Goal: Browse casually: Explore the website without a specific task or goal

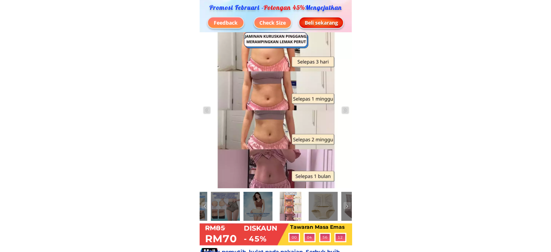
click at [206, 206] on img at bounding box center [205, 206] width 7 height 7
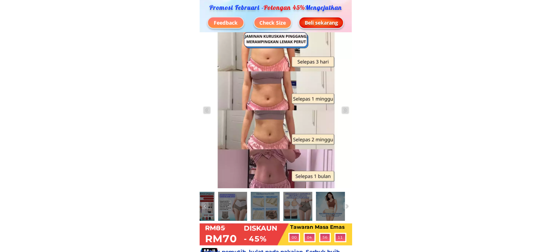
click at [206, 206] on img at bounding box center [205, 206] width 7 height 7
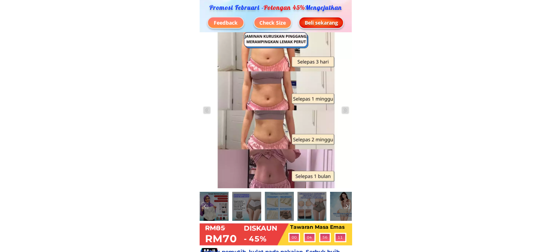
click at [206, 206] on img at bounding box center [205, 206] width 7 height 7
click at [219, 205] on div at bounding box center [214, 206] width 29 height 29
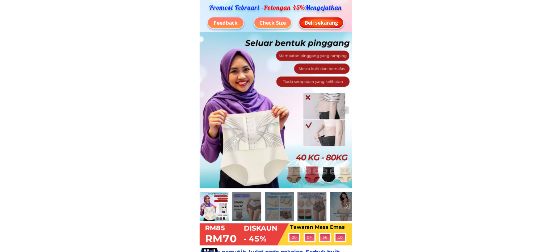
click at [236, 204] on div at bounding box center [246, 206] width 29 height 29
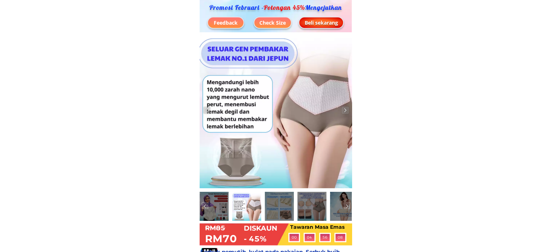
click at [221, 206] on div at bounding box center [214, 206] width 29 height 29
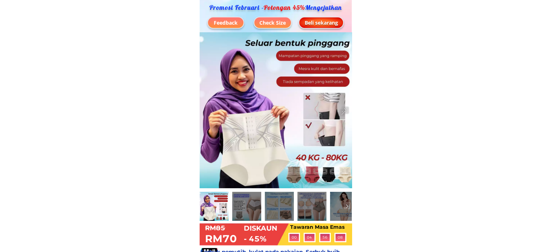
click at [239, 208] on div at bounding box center [246, 206] width 29 height 29
click at [280, 212] on div at bounding box center [279, 206] width 29 height 29
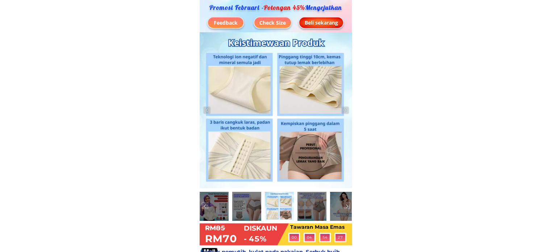
click at [305, 209] on div at bounding box center [312, 206] width 29 height 29
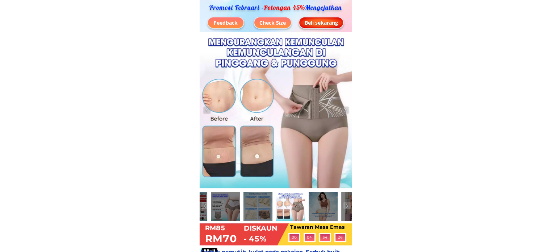
click at [326, 211] on div at bounding box center [323, 206] width 29 height 29
click at [335, 212] on div at bounding box center [323, 206] width 29 height 29
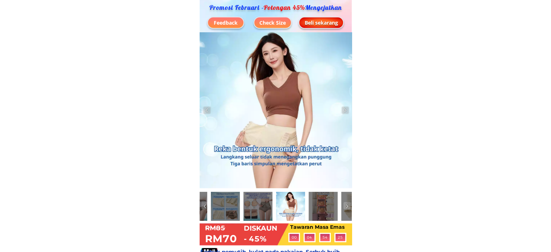
click at [335, 212] on div at bounding box center [323, 206] width 29 height 29
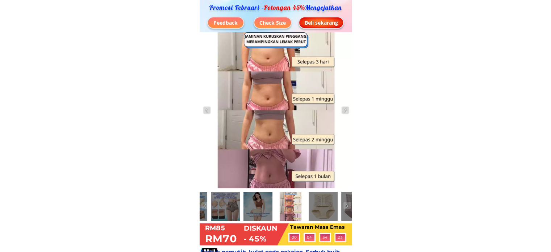
click at [342, 210] on div at bounding box center [356, 206] width 29 height 29
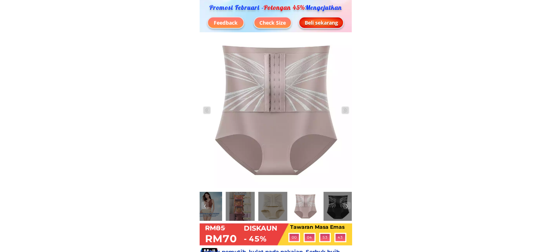
click at [239, 203] on div at bounding box center [240, 206] width 29 height 29
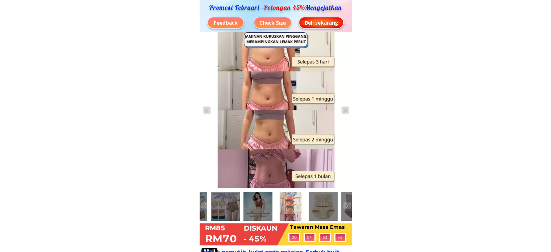
click at [248, 206] on div at bounding box center [258, 206] width 29 height 29
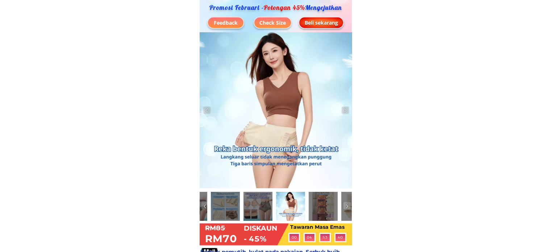
click at [226, 201] on div at bounding box center [225, 206] width 29 height 29
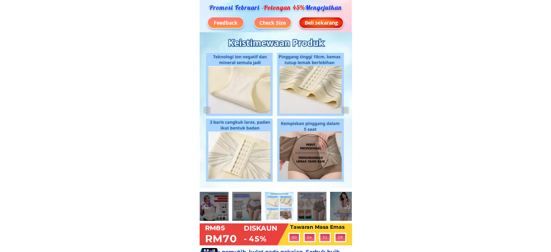
drag, startPoint x: 344, startPoint y: 7, endPoint x: 207, endPoint y: 7, distance: 137.4
click at [207, 7] on p "Promosi Februari - Potongan 45% Mengejutkan" at bounding box center [276, 7] width 142 height 7
click at [206, 112] on img at bounding box center [206, 110] width 7 height 7
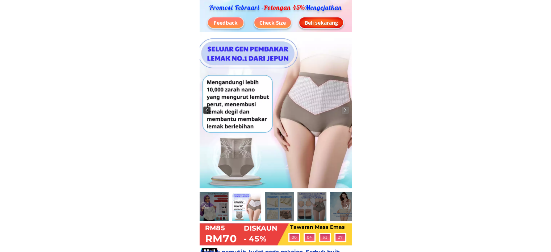
click at [206, 112] on img at bounding box center [206, 110] width 7 height 7
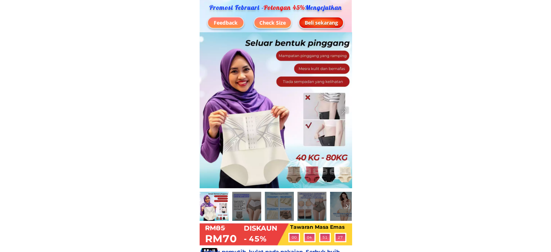
click at [206, 112] on div at bounding box center [276, 110] width 153 height 156
drag, startPoint x: 346, startPoint y: 7, endPoint x: 207, endPoint y: 6, distance: 138.5
click at [207, 6] on p "Promosi Februari - Potongan 45% Mengejutkan" at bounding box center [276, 7] width 142 height 7
copy p "Promosi Februari - Potongan 45% Mengejutkan"
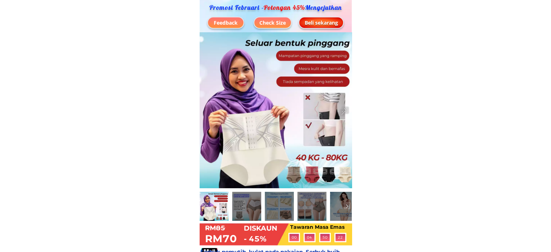
drag, startPoint x: 344, startPoint y: 5, endPoint x: 206, endPoint y: 7, distance: 138.2
click at [206, 7] on p "Promosi Februari - Potongan 45% Mengejutkan" at bounding box center [276, 7] width 142 height 7
copy p "Promosi Februari - Potongan 45% Mengejutkan"
click at [251, 7] on p "Promosi Februari - Potongan 45% Mengejutkan" at bounding box center [276, 7] width 142 height 7
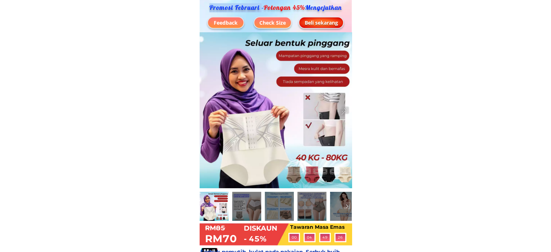
drag, startPoint x: 258, startPoint y: 6, endPoint x: 204, endPoint y: 6, distance: 53.7
click at [205, 6] on p "Promosi Februari - Potongan 45% Mengejutkan" at bounding box center [276, 7] width 142 height 7
copy p "Promosi Februari"
click at [228, 23] on div "Feedback" at bounding box center [226, 23] width 36 height 8
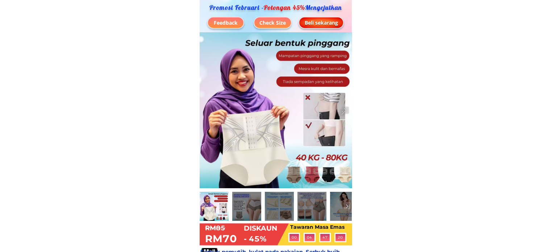
drag, startPoint x: 237, startPoint y: 21, endPoint x: 214, endPoint y: 21, distance: 23.2
click at [214, 21] on div "Feedback" at bounding box center [226, 23] width 36 height 8
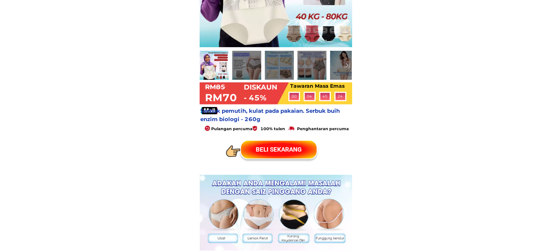
scroll to position [145, 0]
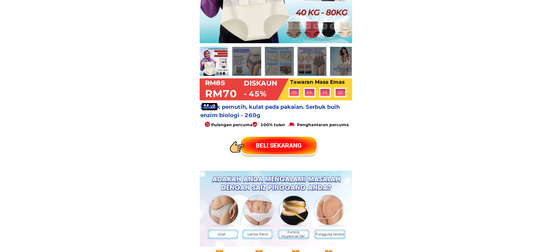
drag, startPoint x: 276, startPoint y: 117, endPoint x: 198, endPoint y: 106, distance: 79.0
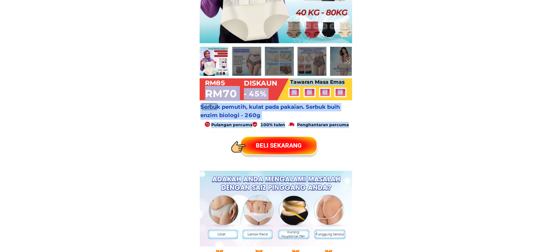
drag, startPoint x: 232, startPoint y: 84, endPoint x: 205, endPoint y: 84, distance: 26.8
click at [205, 84] on div "Tawaran Masa Emas RM70 - 45% 0 0 0 0 Days 0 0 4 4 Hours 4 4 2 2 Minutes 4 4 8 8…" at bounding box center [276, 28] width 152 height 282
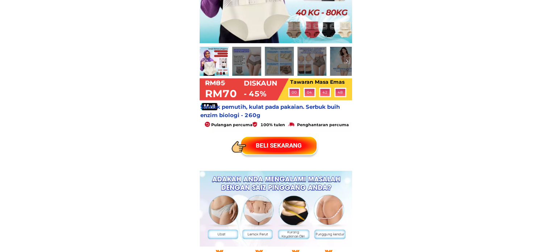
drag, startPoint x: 224, startPoint y: 81, endPoint x: 206, endPoint y: 81, distance: 18.9
click at [206, 81] on h1 "RM85" at bounding box center [218, 83] width 26 height 10
copy h1 "RM85"
drag, startPoint x: 345, startPoint y: 82, endPoint x: 290, endPoint y: 81, distance: 54.8
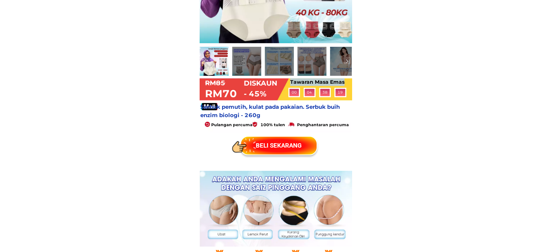
click at [290, 81] on h1 "Tawaran Masa Emas" at bounding box center [319, 82] width 58 height 8
copy h1 "Tawaran Masa Emas"
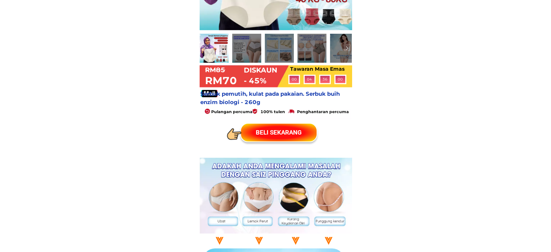
scroll to position [181, 0]
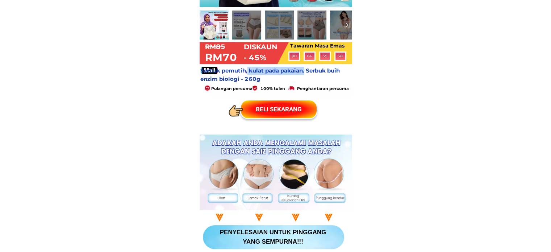
drag, startPoint x: 285, startPoint y: 75, endPoint x: 225, endPoint y: 69, distance: 60.1
click at [225, 69] on h1 "Serbuk pemutih, kulat pada pakaian. Serbuk buih enzim biologi - 260g" at bounding box center [277, 75] width 152 height 16
click at [222, 69] on h1 "Serbuk pemutih, kulat pada pakaian. Serbuk buih enzim biologi - 260g" at bounding box center [277, 75] width 152 height 16
drag, startPoint x: 277, startPoint y: 81, endPoint x: 224, endPoint y: 71, distance: 53.8
click at [224, 71] on h1 "Serbuk pemutih, kulat pada pakaian. Serbuk buih enzim biologi - 260g" at bounding box center [277, 75] width 152 height 16
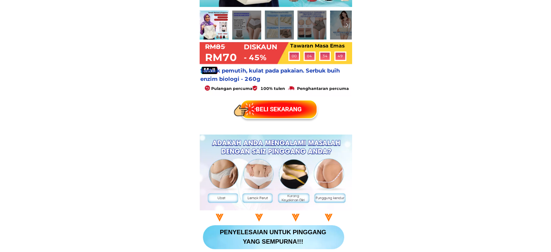
click at [290, 82] on h1 "Serbuk pemutih, kulat pada pakaian. Serbuk buih enzim biologi - 260g" at bounding box center [277, 75] width 152 height 16
drag, startPoint x: 280, startPoint y: 78, endPoint x: 223, endPoint y: 73, distance: 57.5
click at [223, 73] on h1 "Serbuk pemutih, kulat pada pakaian. Serbuk buih enzim biologi - 260g" at bounding box center [277, 75] width 152 height 16
copy h1 "Serbuk pemutih, kulat pada pakaian. Serbuk buih enzim biologi - 260g"
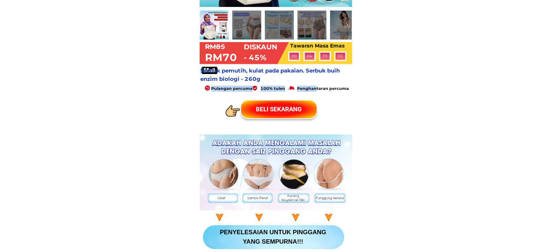
drag, startPoint x: 205, startPoint y: 87, endPoint x: 319, endPoint y: 88, distance: 113.9
drag, startPoint x: 251, startPoint y: 88, endPoint x: 212, endPoint y: 90, distance: 39.2
click at [212, 90] on h1 "Pulangan percuma" at bounding box center [234, 89] width 46 height 6
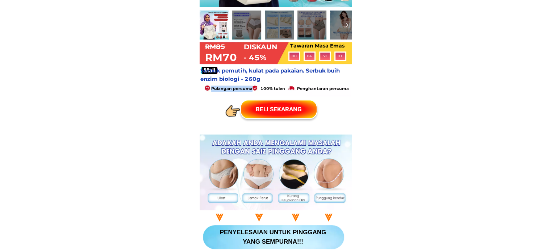
copy h1 "Pulangan percuma"
drag, startPoint x: 284, startPoint y: 86, endPoint x: 261, endPoint y: 86, distance: 23.6
click at [261, 86] on h1 "100% tulen" at bounding box center [275, 89] width 29 height 6
copy h1 "100% tulen"
drag, startPoint x: 348, startPoint y: 90, endPoint x: 298, endPoint y: 90, distance: 50.8
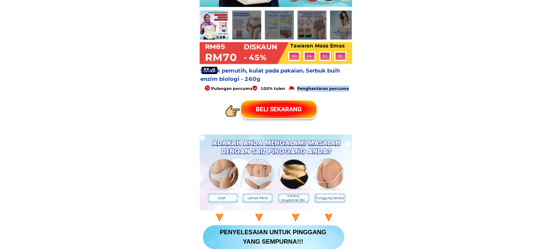
click at [298, 90] on h1 "Penghantaran percuma" at bounding box center [323, 89] width 53 height 6
copy h1 "Penghantaran percuma"
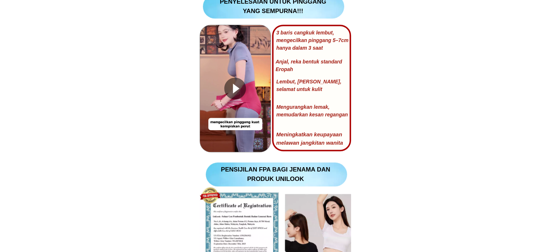
scroll to position [435, 0]
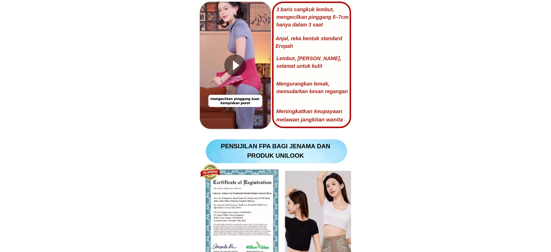
click at [235, 69] on div at bounding box center [235, 65] width 22 height 22
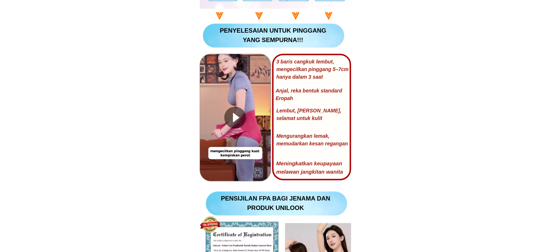
scroll to position [363, 0]
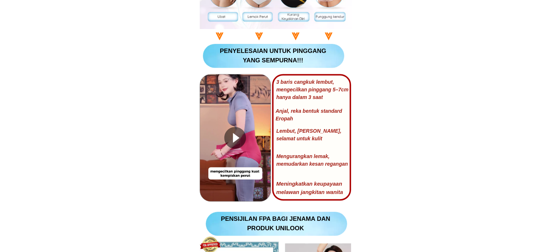
click at [234, 130] on div at bounding box center [235, 138] width 22 height 22
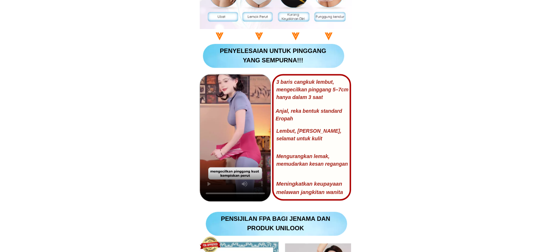
click at [219, 140] on video at bounding box center [235, 137] width 71 height 127
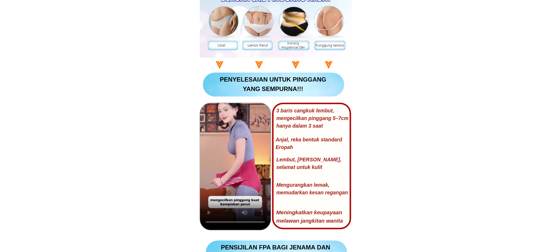
scroll to position [375, 0]
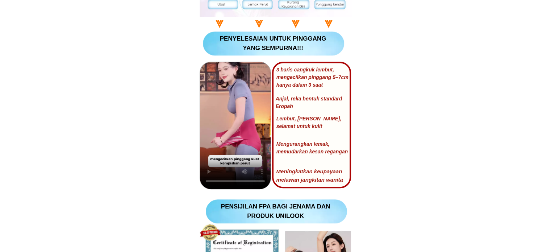
drag, startPoint x: 468, startPoint y: 111, endPoint x: 463, endPoint y: 111, distance: 5.8
click at [239, 150] on video at bounding box center [235, 125] width 71 height 127
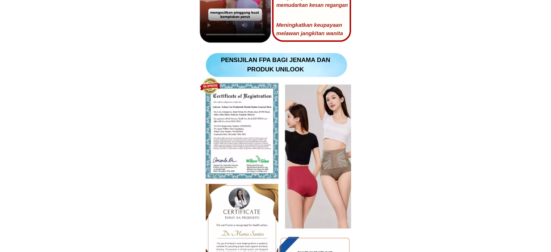
scroll to position [520, 0]
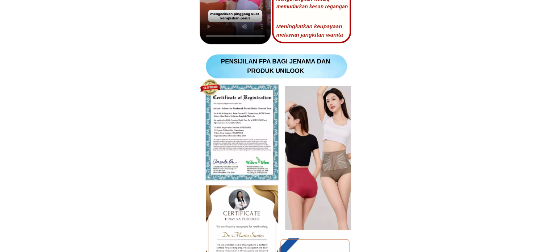
click at [296, 66] on p "PENSIJILAN FPA BAGI JENAMA DAN PRODUK UNILOOK" at bounding box center [275, 66] width 115 height 18
click at [296, 75] on div at bounding box center [285, 76] width 198 height 99
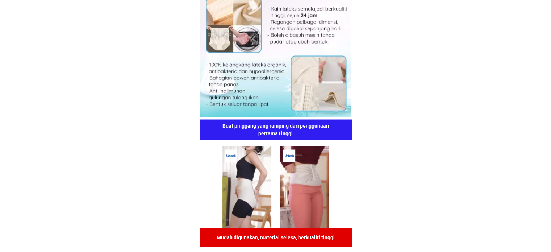
scroll to position [1360, 0]
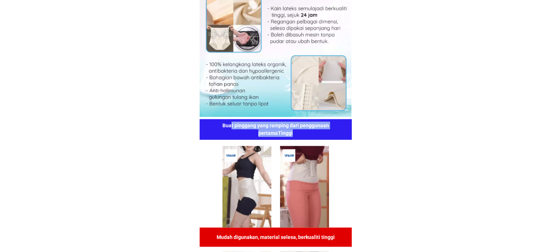
drag, startPoint x: 299, startPoint y: 134, endPoint x: 231, endPoint y: 127, distance: 68.2
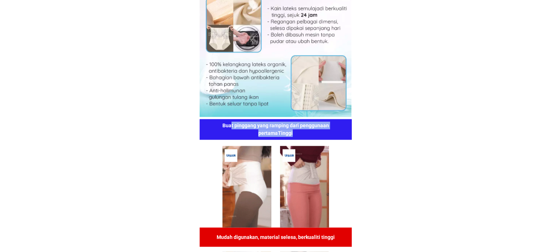
click at [231, 127] on h1 "Buat pinggang yang ramping dari penggunaan pertamaTinggi" at bounding box center [275, 128] width 137 height 15
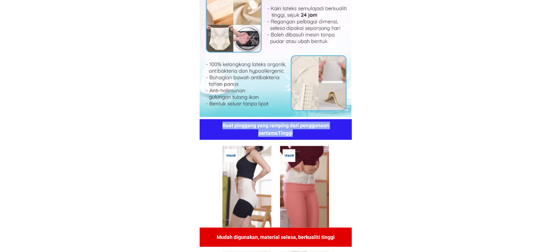
drag, startPoint x: 224, startPoint y: 124, endPoint x: 298, endPoint y: 133, distance: 74.9
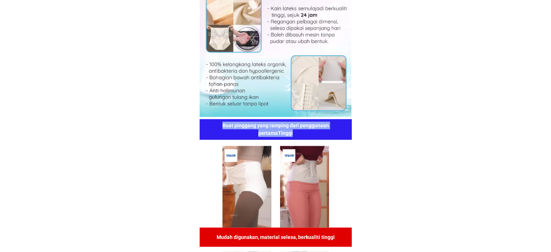
click at [298, 133] on h1 "Buat pinggang yang ramping dari penggunaan pertamaTinggi" at bounding box center [275, 128] width 137 height 15
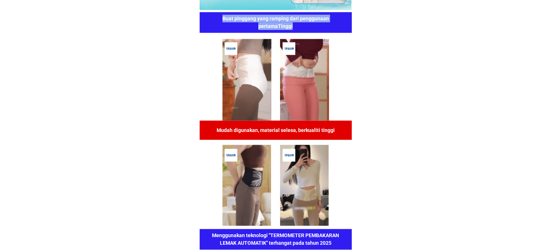
scroll to position [1469, 0]
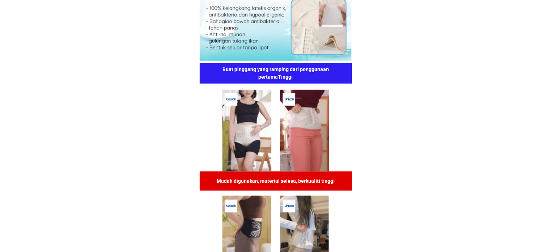
scroll to position [1397, 0]
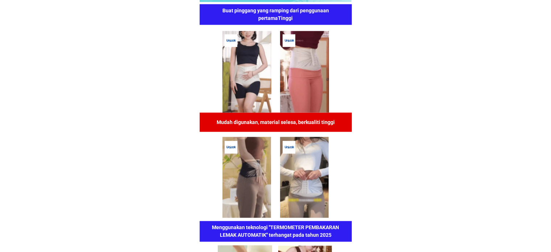
scroll to position [1505, 0]
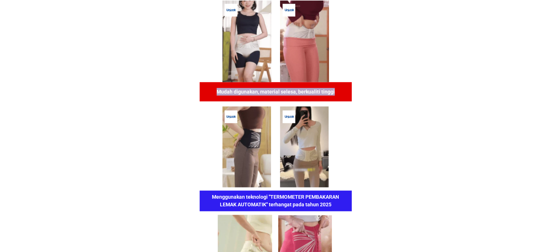
drag, startPoint x: 338, startPoint y: 92, endPoint x: 216, endPoint y: 93, distance: 121.8
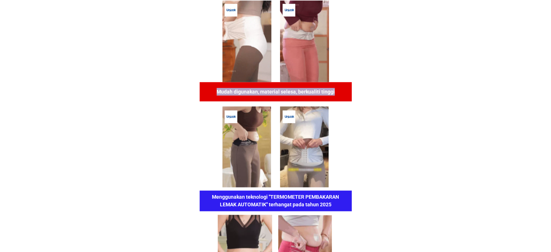
click at [216, 93] on h1 "Mudah digunakan, material selesa, berkualiti tinggi" at bounding box center [275, 92] width 137 height 8
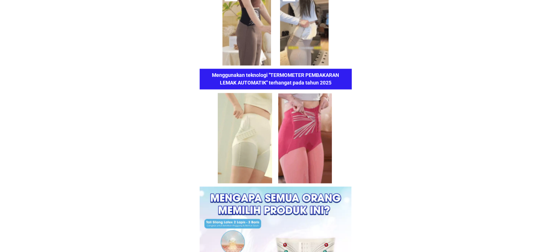
scroll to position [1578, 0]
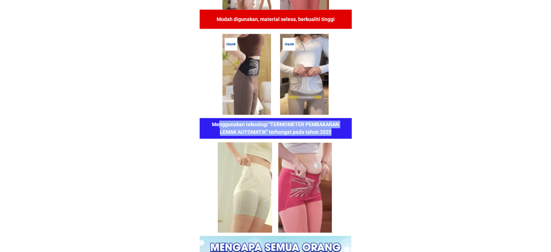
drag, startPoint x: 331, startPoint y: 130, endPoint x: 210, endPoint y: 122, distance: 120.6
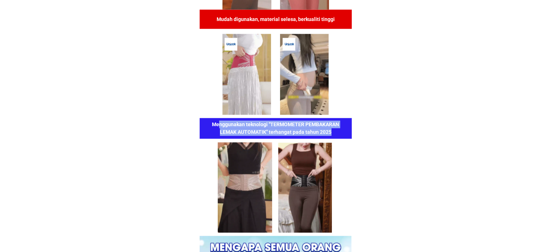
click at [218, 121] on h1 "Menggunakan teknologi "TERMOMETER PEMBAKARAN LEMAK AUTOMATIK" terhangat pada ta…" at bounding box center [275, 128] width 137 height 15
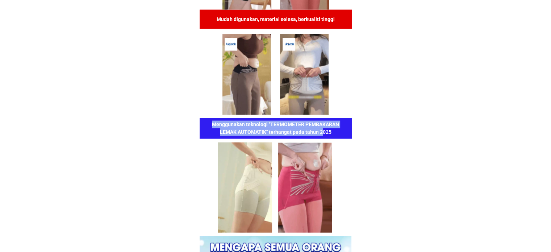
drag, startPoint x: 213, startPoint y: 122, endPoint x: 322, endPoint y: 136, distance: 110.0
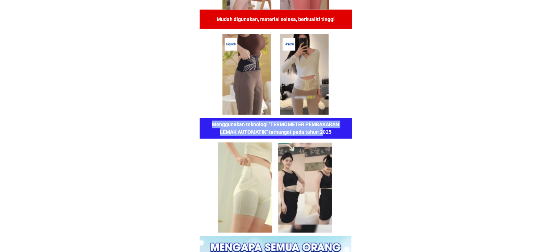
click at [322, 136] on div "KENAPA WANITA PERLU MENGGUNAKAN SELUAR DALAM MULTIFUNGSI 9 DALAM 1 INI??? Buat …" at bounding box center [276, 67] width 152 height 1149
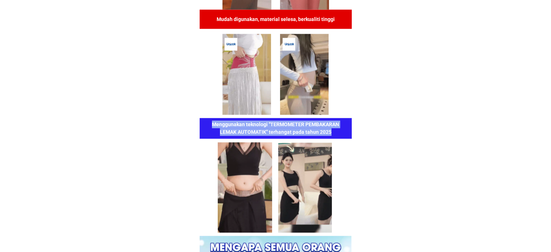
drag, startPoint x: 332, startPoint y: 131, endPoint x: 211, endPoint y: 121, distance: 121.1
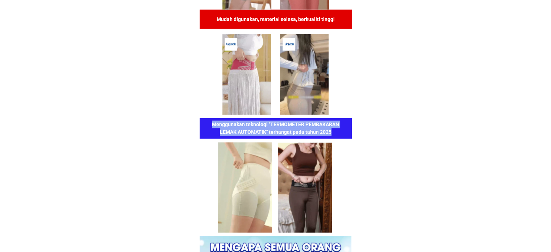
click at [211, 121] on h1 "Menggunakan teknologi "TERMOMETER PEMBAKARAN LEMAK AUTOMATIK" terhangat pada ta…" at bounding box center [275, 128] width 137 height 15
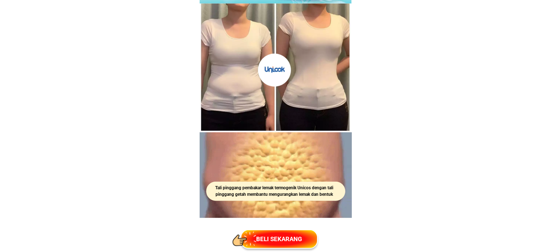
scroll to position [2049, 0]
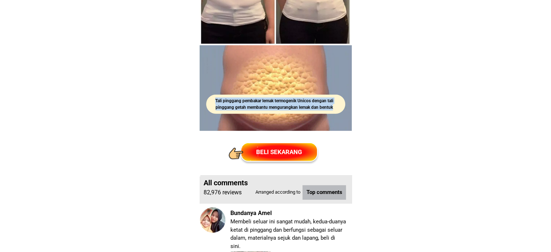
drag, startPoint x: 338, startPoint y: 106, endPoint x: 210, endPoint y: 101, distance: 127.7
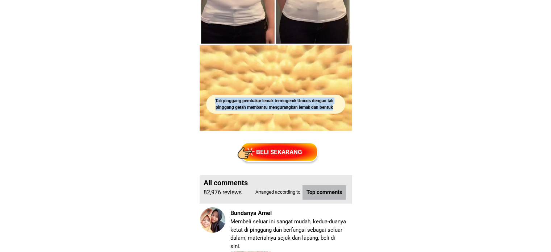
click at [210, 101] on h1 "Tali pinggang pembakar lemak termogenik Unicos dengan tali pinggang getah memba…" at bounding box center [274, 104] width 137 height 13
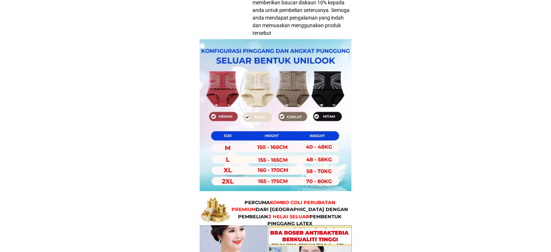
scroll to position [2752, 0]
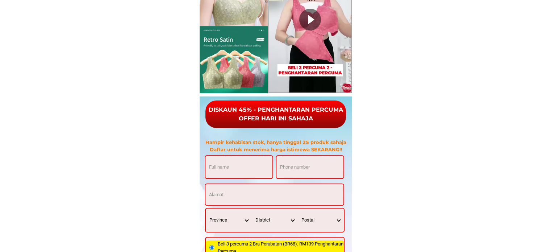
scroll to position [3042, 0]
